Goal: Feedback & Contribution: Leave review/rating

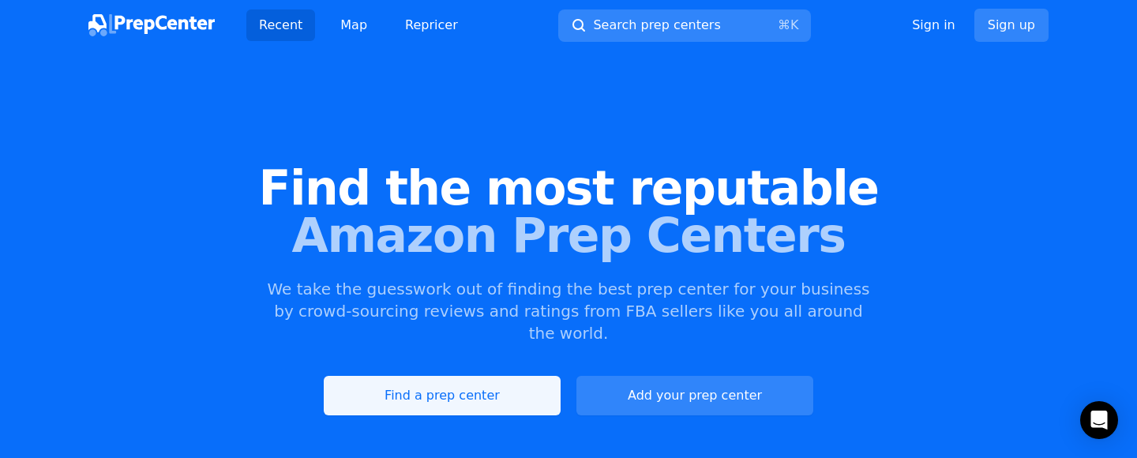
click at [438, 376] on link "Find a prep center" at bounding box center [442, 395] width 237 height 39
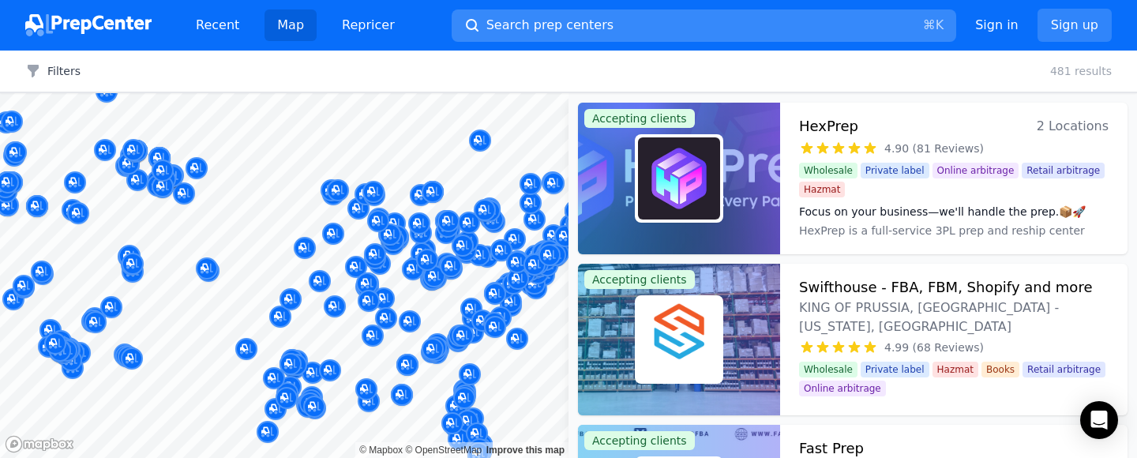
click at [707, 39] on button "Search prep centers ⌘ K" at bounding box center [704, 25] width 505 height 32
click at [702, 20] on div at bounding box center [568, 229] width 1137 height 458
click at [702, 20] on button "Search prep centers ⌘ K" at bounding box center [704, 25] width 505 height 32
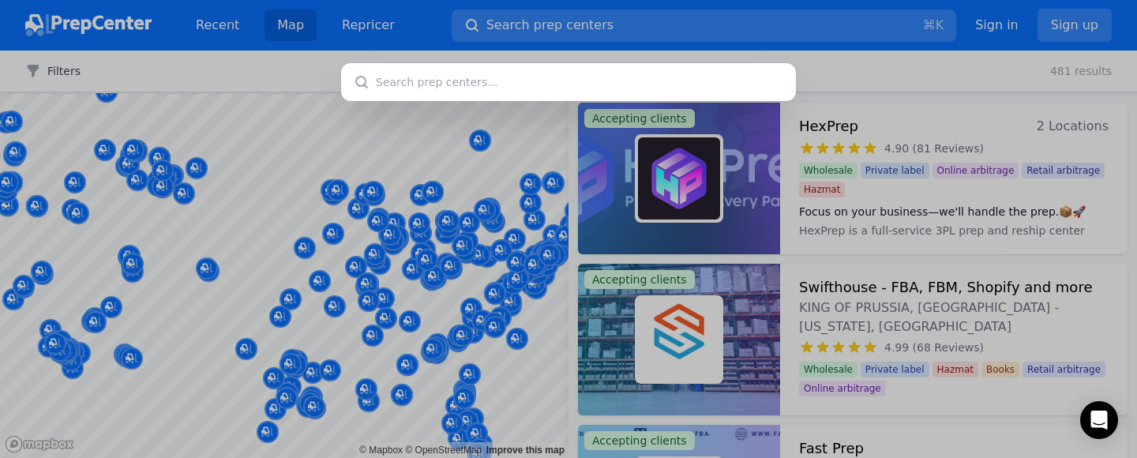
click at [625, 90] on input "text" at bounding box center [568, 82] width 455 height 38
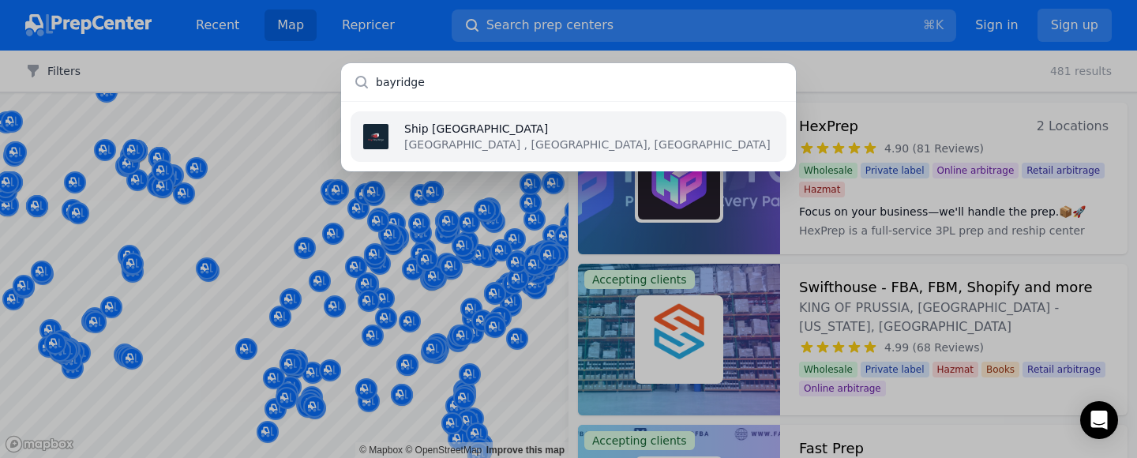
type input "bayridge"
click at [420, 138] on p "[GEOGRAPHIC_DATA] , [GEOGRAPHIC_DATA], [GEOGRAPHIC_DATA]" at bounding box center [587, 145] width 366 height 16
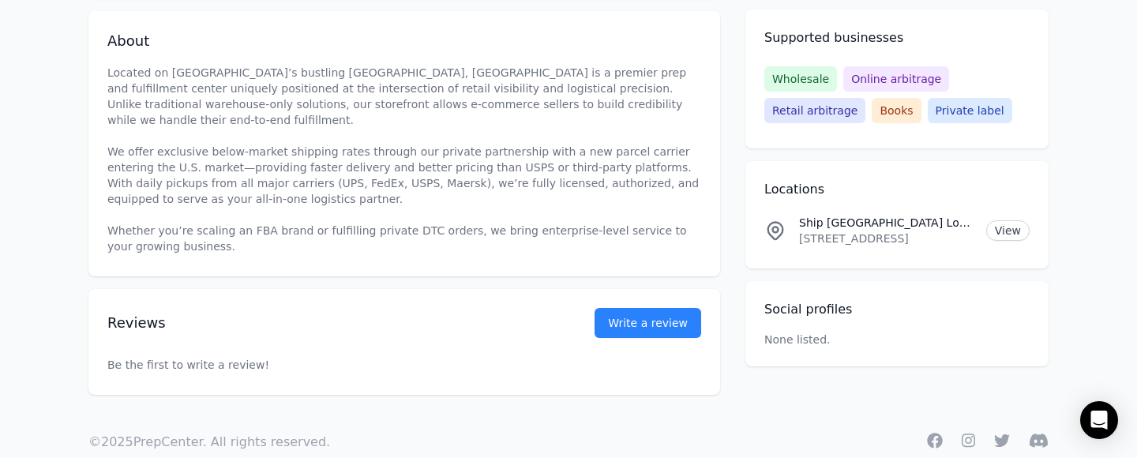
scroll to position [498, 0]
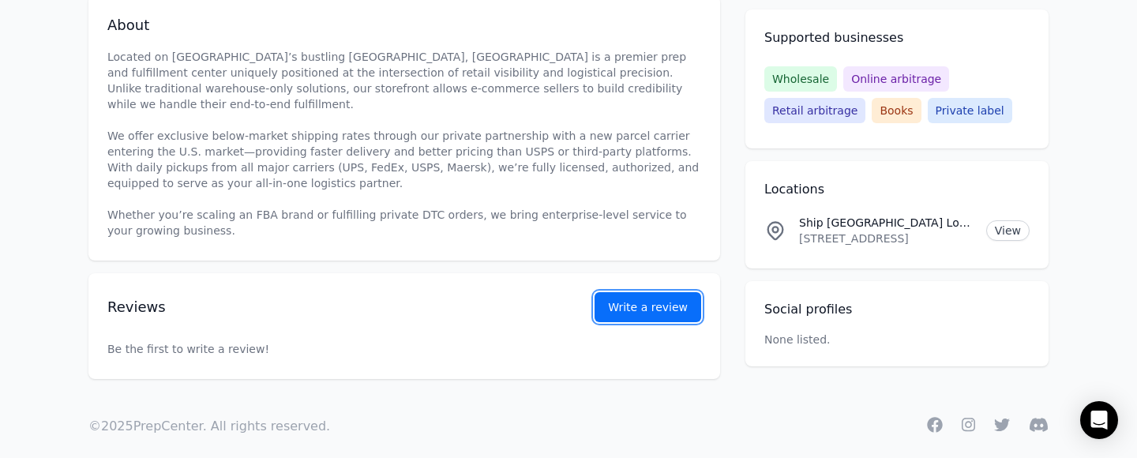
click at [652, 292] on link "Write a review" at bounding box center [648, 307] width 107 height 30
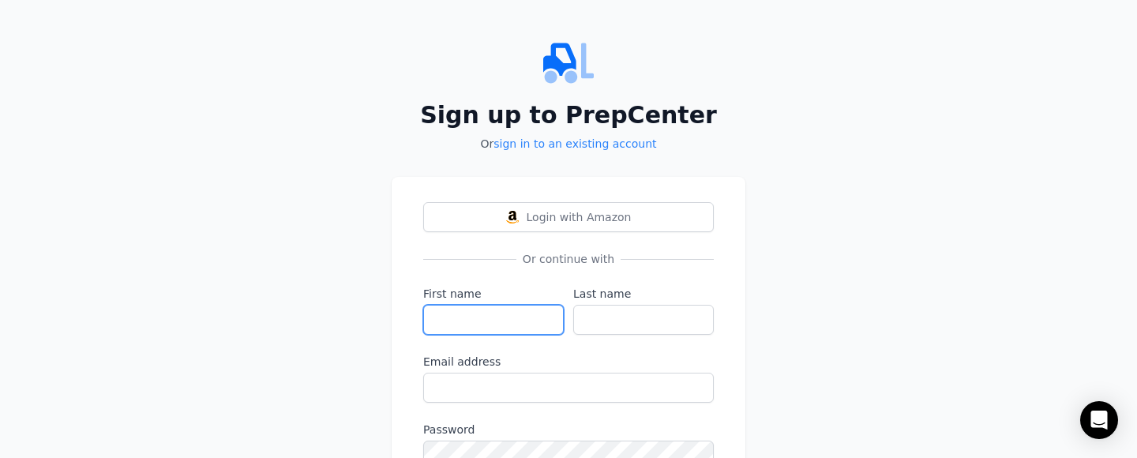
click at [491, 320] on input "First name" at bounding box center [493, 320] width 141 height 30
type input "[PERSON_NAME]"
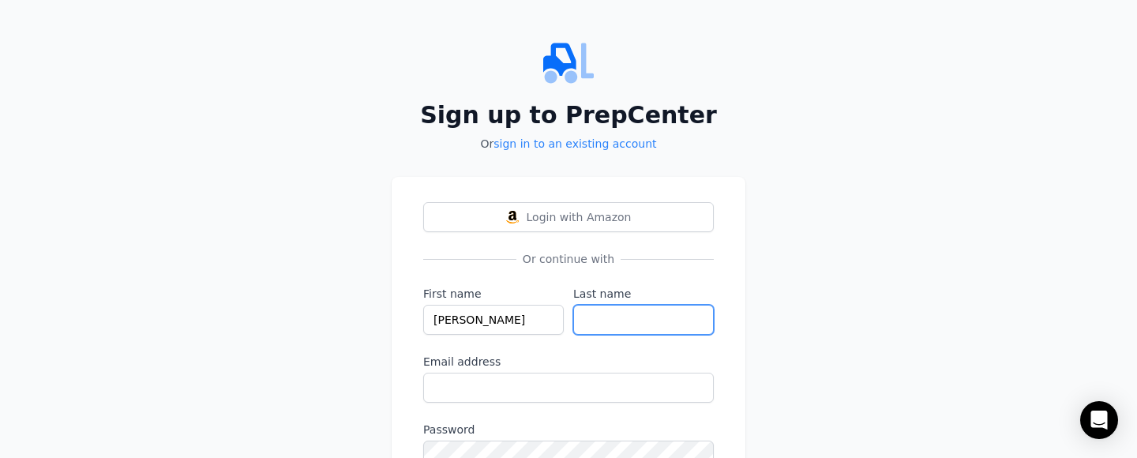
type input "[PERSON_NAME]"
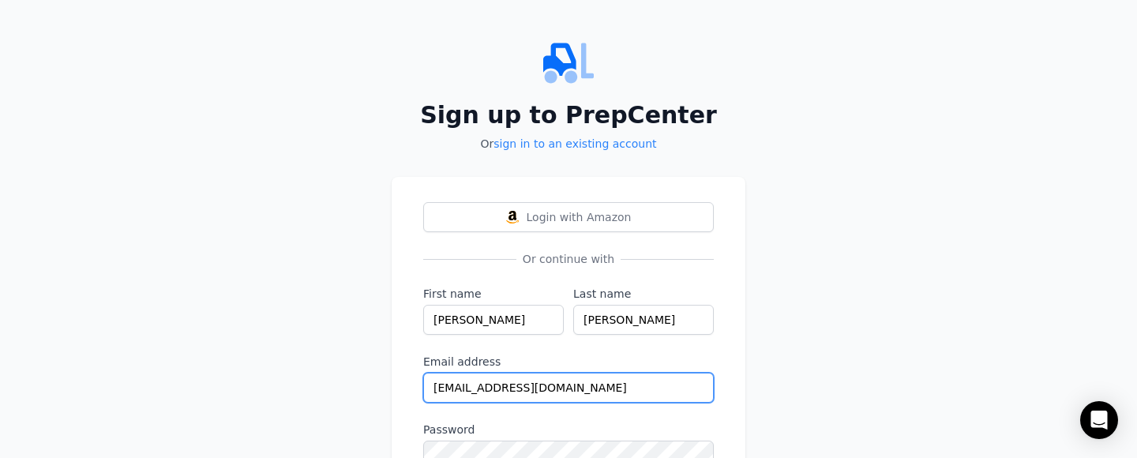
drag, startPoint x: 566, startPoint y: 390, endPoint x: 369, endPoint y: 384, distance: 196.7
click at [369, 384] on div "Sign up to PrepCenter Or sign in to an existing account Login with Amazon Or co…" at bounding box center [568, 291] width 1137 height 583
type input "[PERSON_NAME][EMAIL_ADDRESS][DOMAIN_NAME]"
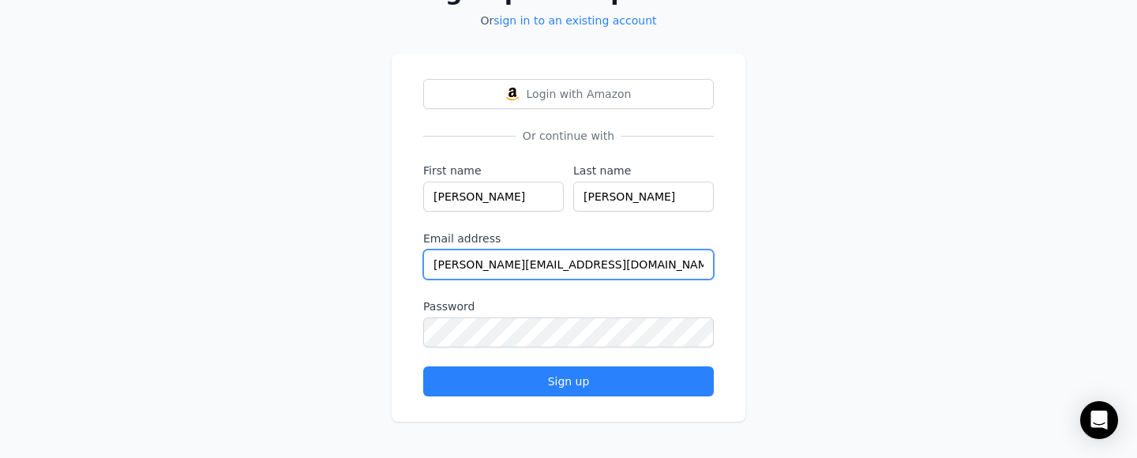
scroll to position [125, 0]
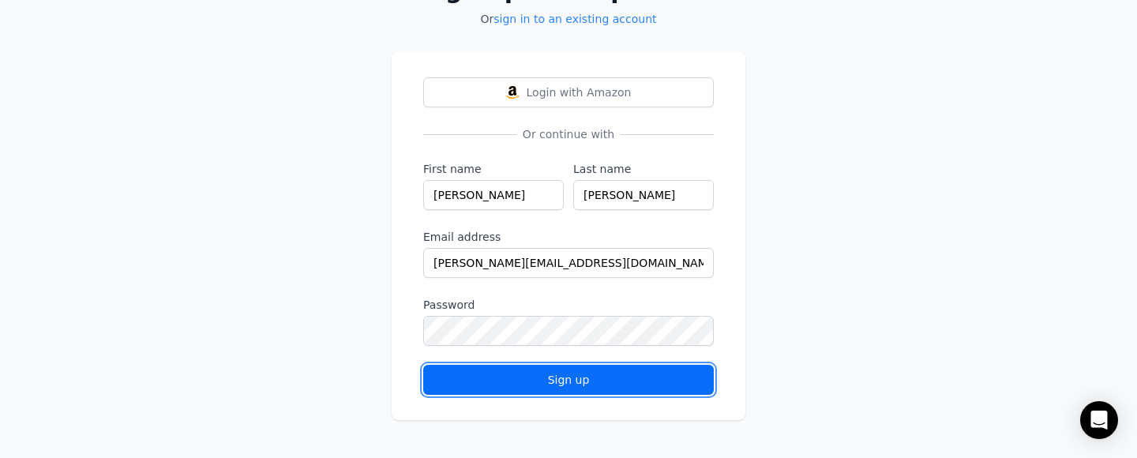
click at [556, 388] on button "Sign up" at bounding box center [568, 380] width 291 height 30
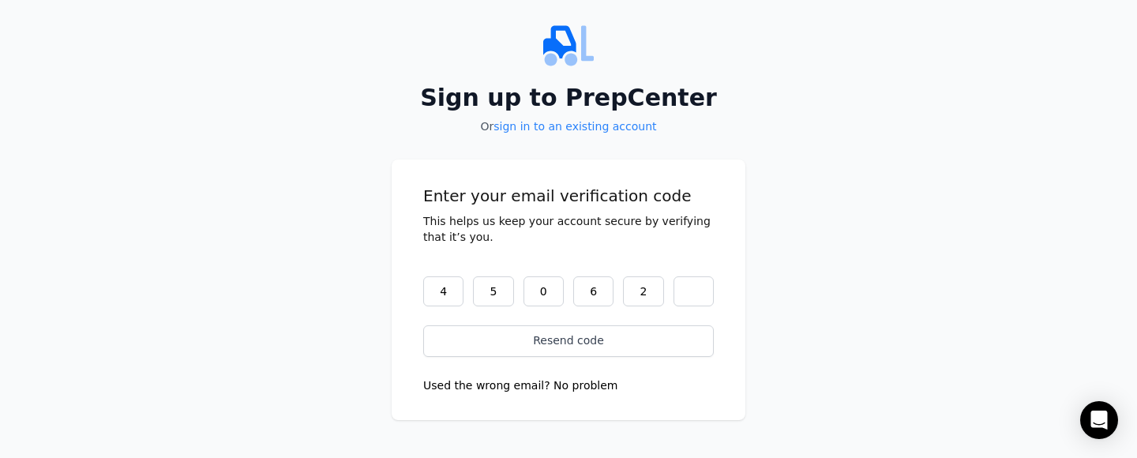
scroll to position [5, 0]
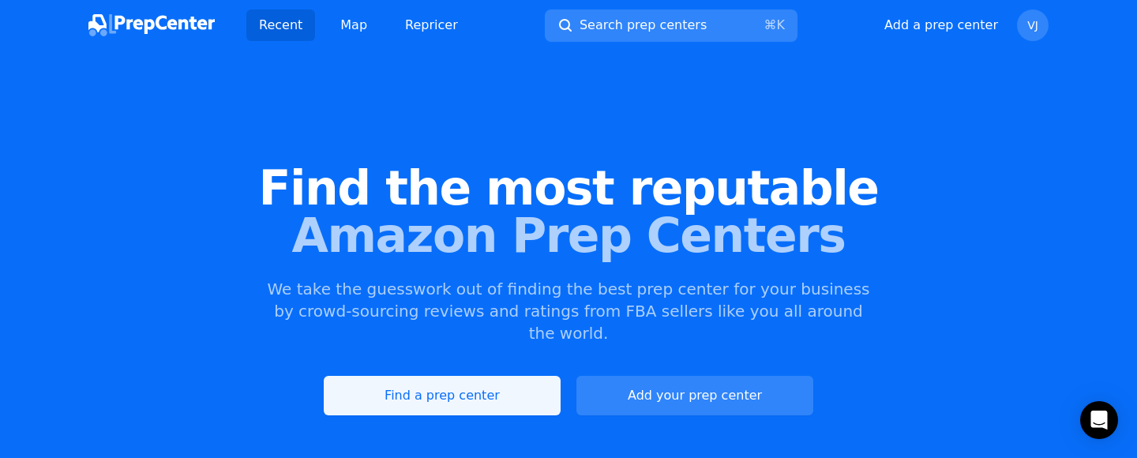
click at [433, 376] on link "Find a prep center" at bounding box center [442, 395] width 237 height 39
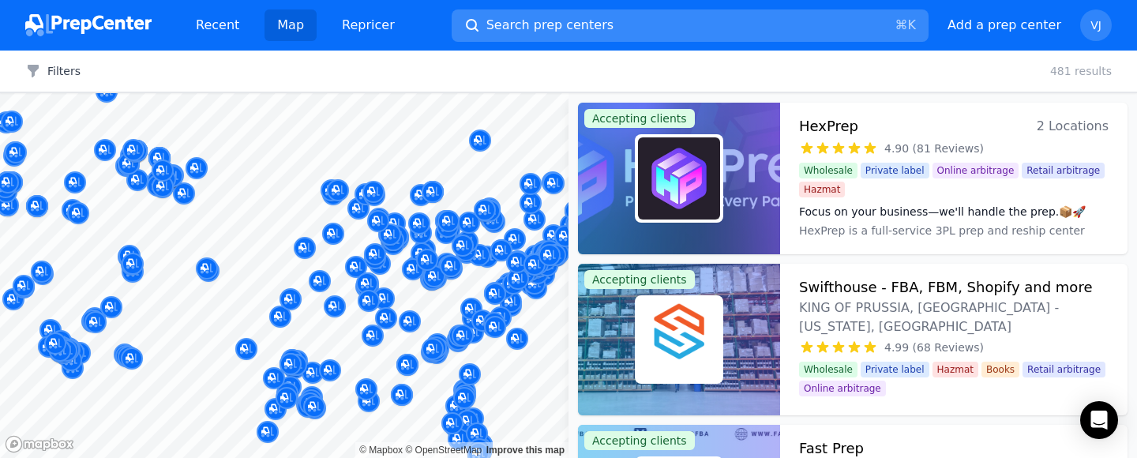
click at [452, 9] on button "Search prep centers ⌘ K" at bounding box center [690, 25] width 477 height 32
click at [565, 36] on body "Recent Map Repricer Search prep centers ⌘ K Open main menu Add a prep center Op…" at bounding box center [568, 229] width 1137 height 458
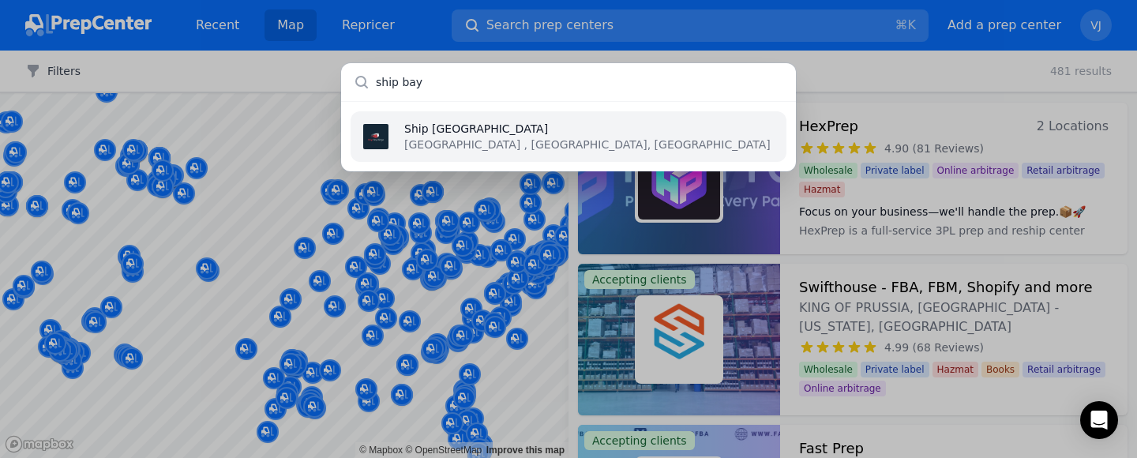
type input "ship bay"
click at [474, 129] on p "Ship [GEOGRAPHIC_DATA]" at bounding box center [587, 129] width 366 height 16
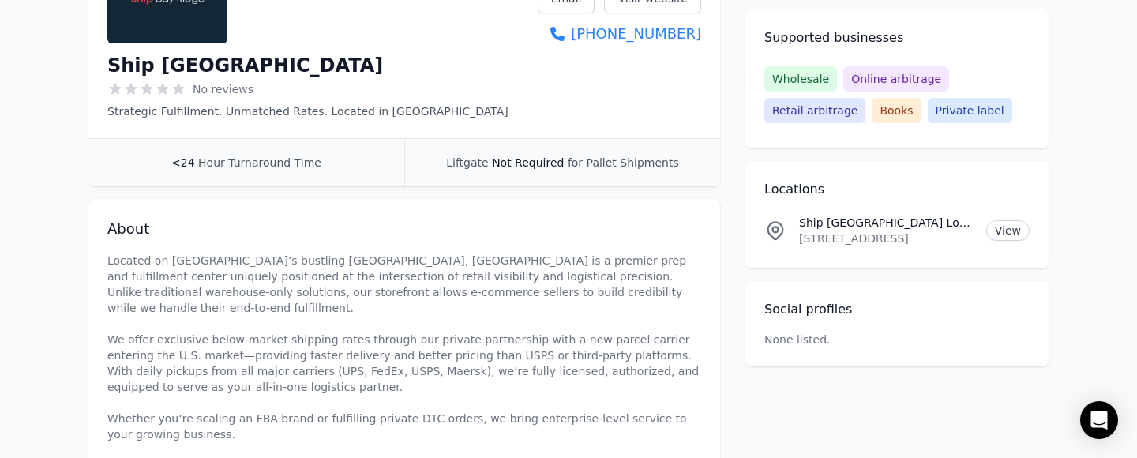
scroll to position [498, 0]
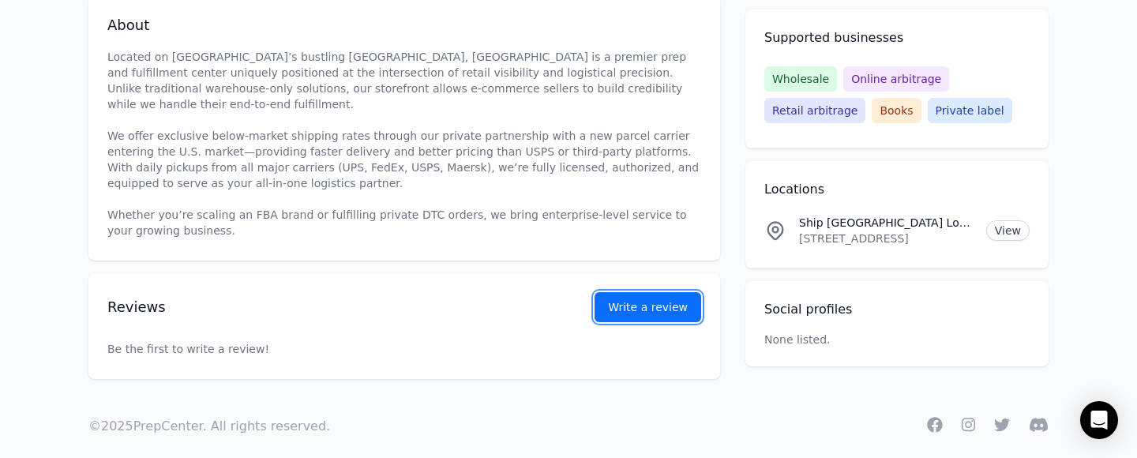
click at [658, 292] on button "Write a review" at bounding box center [648, 307] width 107 height 30
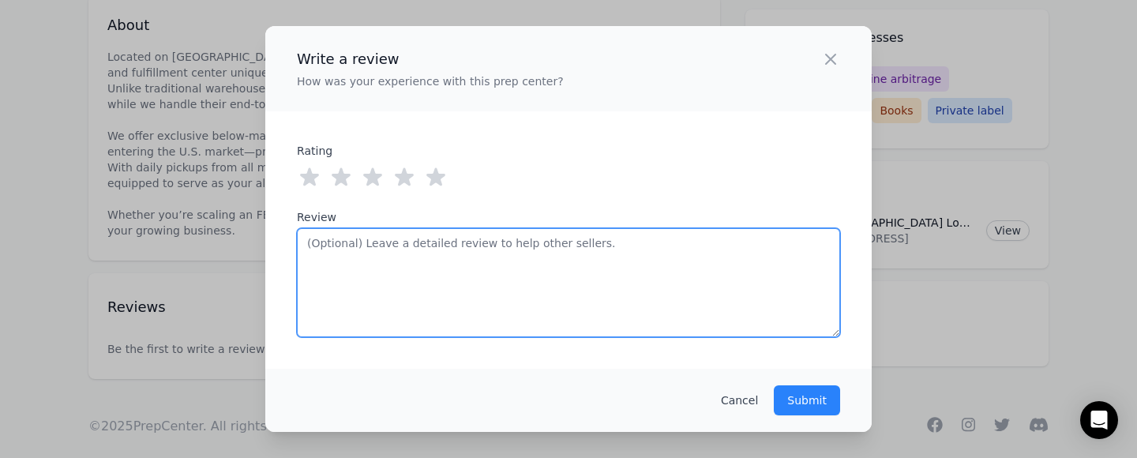
click at [339, 244] on textarea "Review" at bounding box center [568, 282] width 543 height 109
paste textarea "This review is a glowing recommendation for Ship Bayridge. They've truly gone a…"
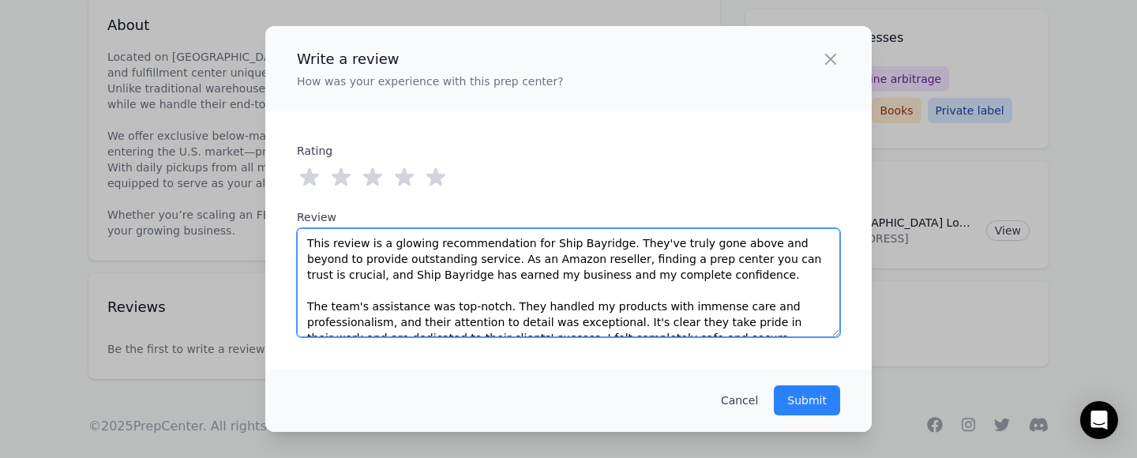
scroll to position [197, 0]
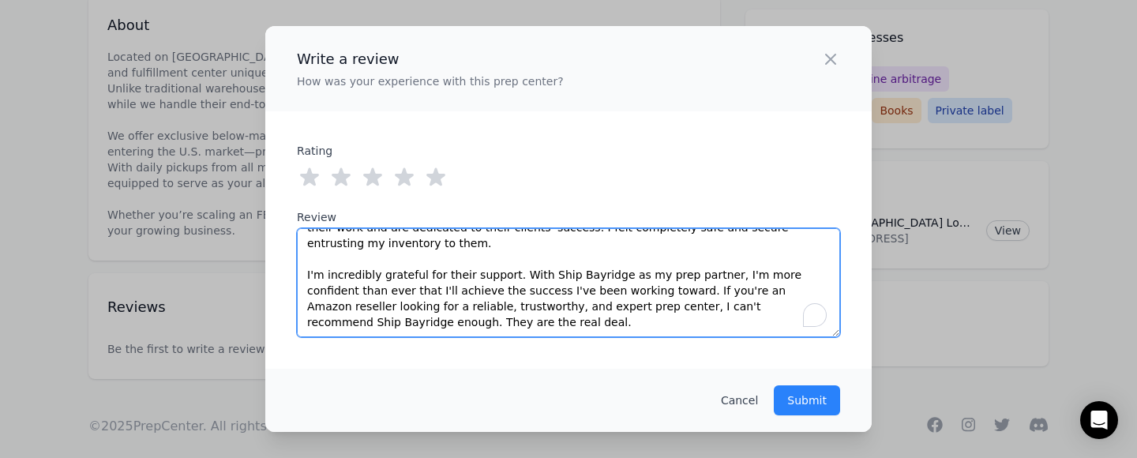
type textarea "This review is a glowing recommendation for Ship Bayridge. They've truly gone a…"
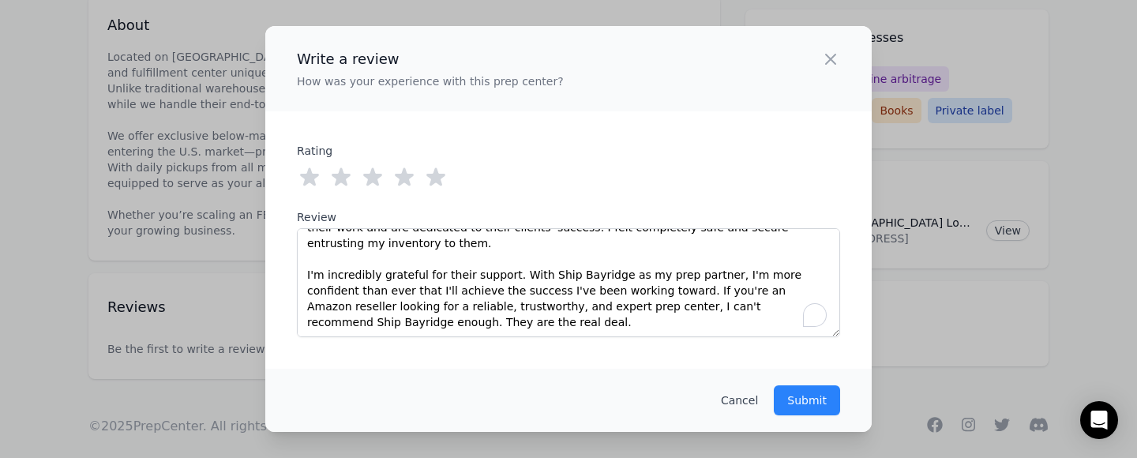
click at [437, 178] on icon at bounding box center [435, 177] width 19 height 18
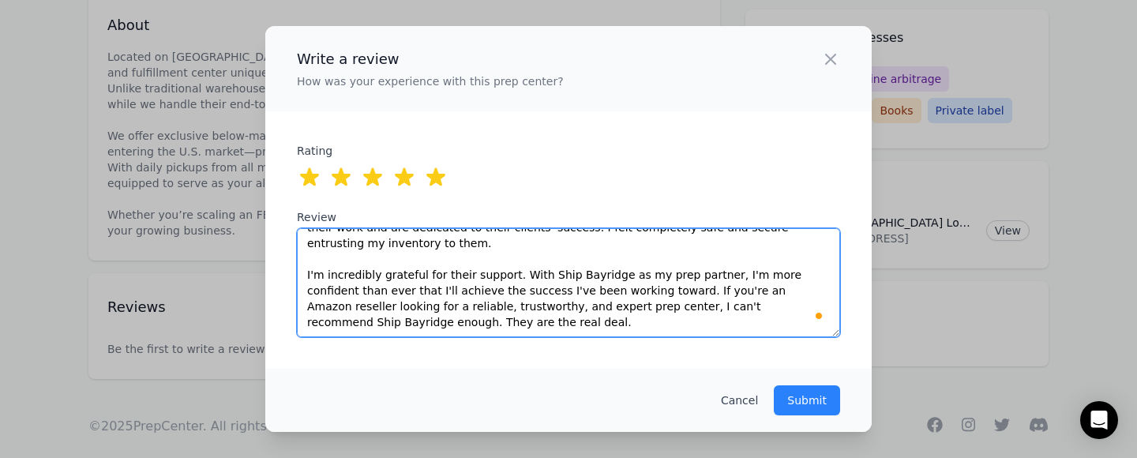
scroll to position [0, 0]
drag, startPoint x: 306, startPoint y: 242, endPoint x: 743, endPoint y: 351, distance: 450.8
click at [743, 351] on div "Write a review How was your experience with this prep center? Close panel Ratin…" at bounding box center [568, 229] width 606 height 406
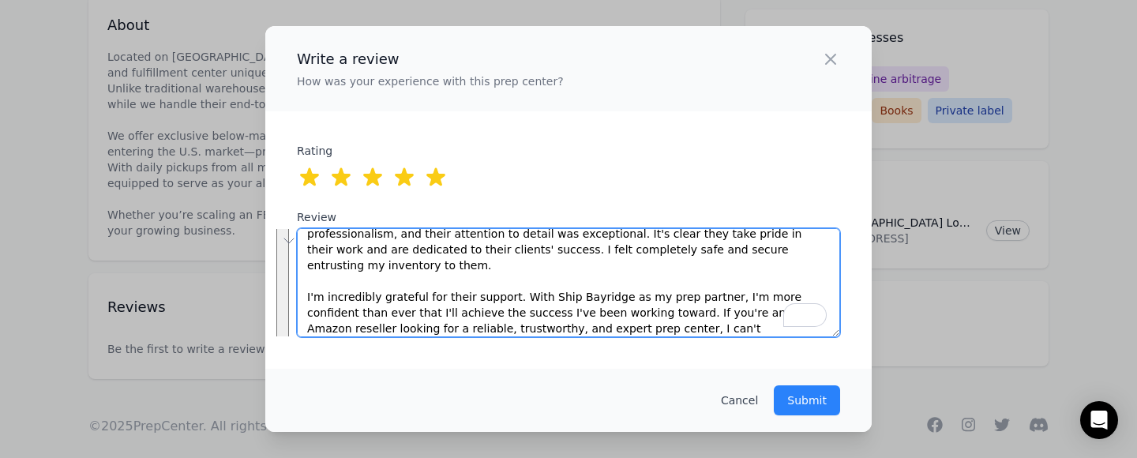
scroll to position [64, 0]
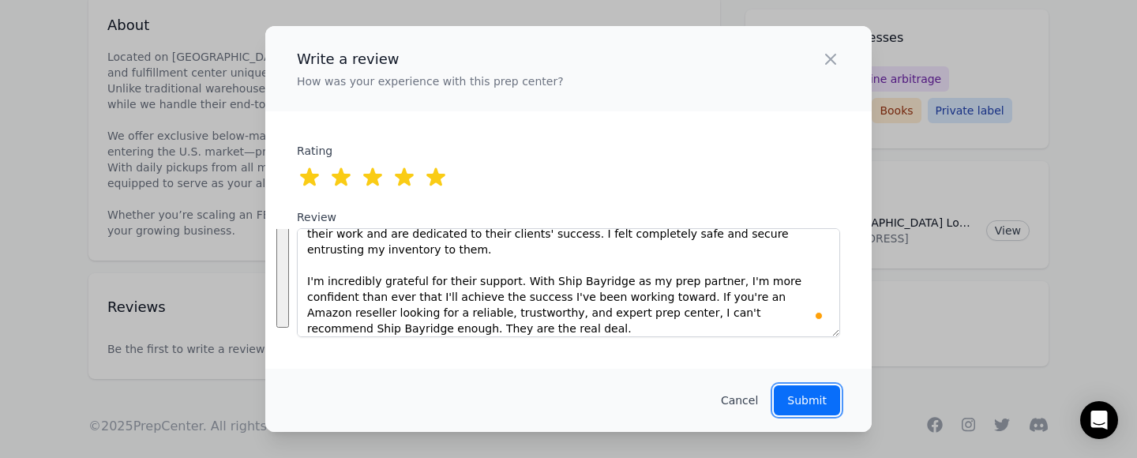
click at [814, 399] on p "Submit" at bounding box center [806, 400] width 39 height 16
